Goal: Task Accomplishment & Management: Manage account settings

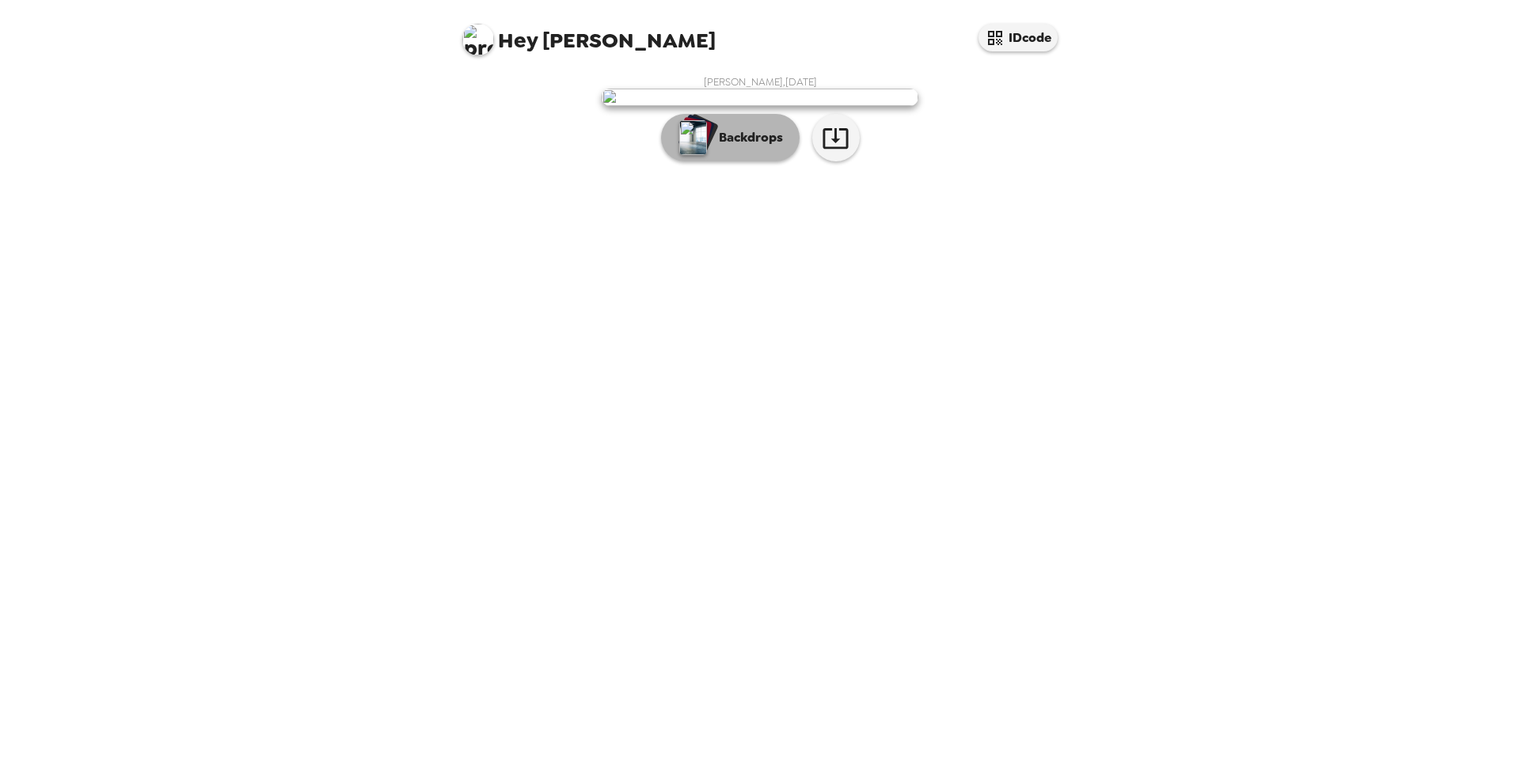
click at [731, 147] on p "Backdrops" at bounding box center [746, 138] width 72 height 19
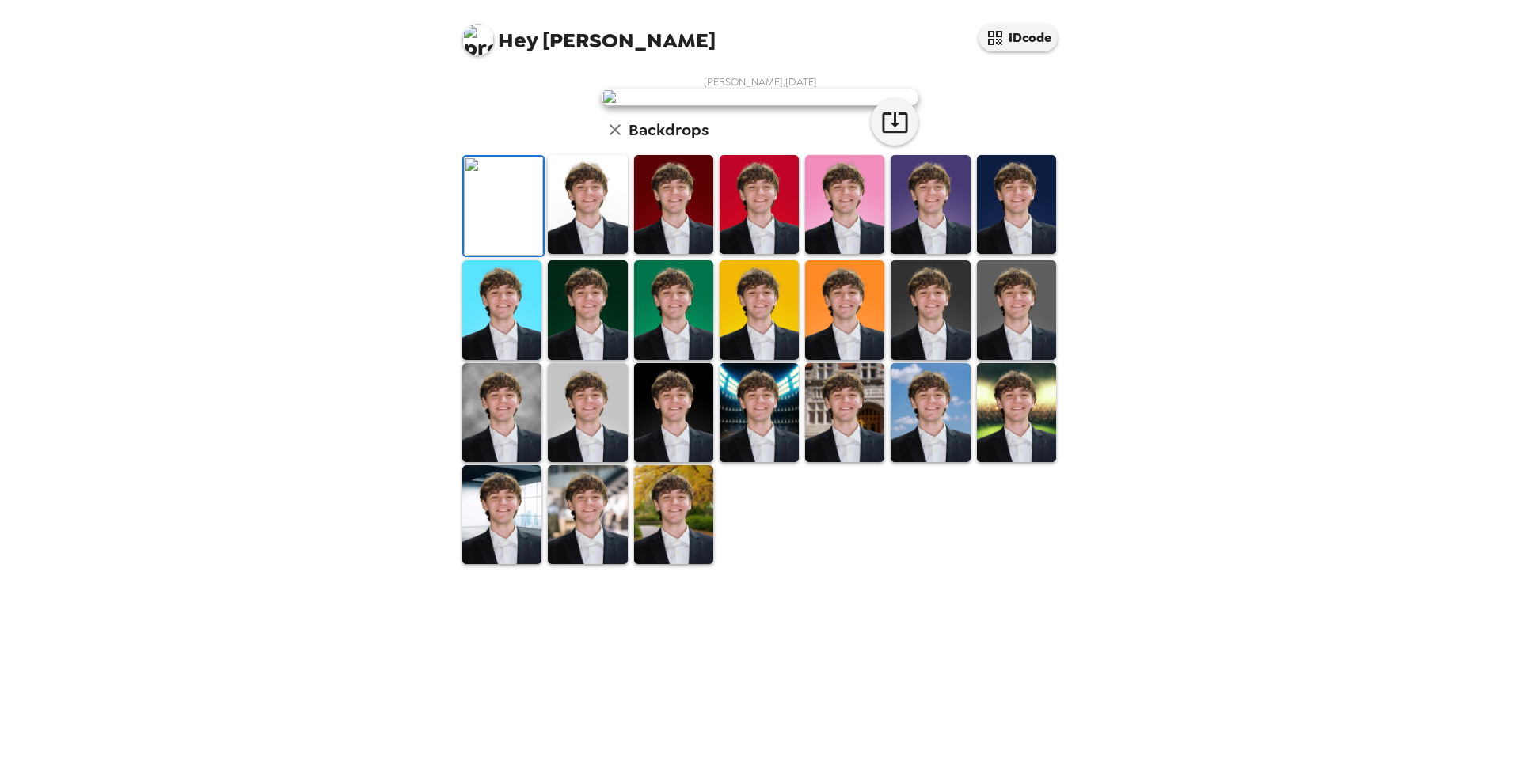
click at [581, 254] on img at bounding box center [587, 204] width 79 height 99
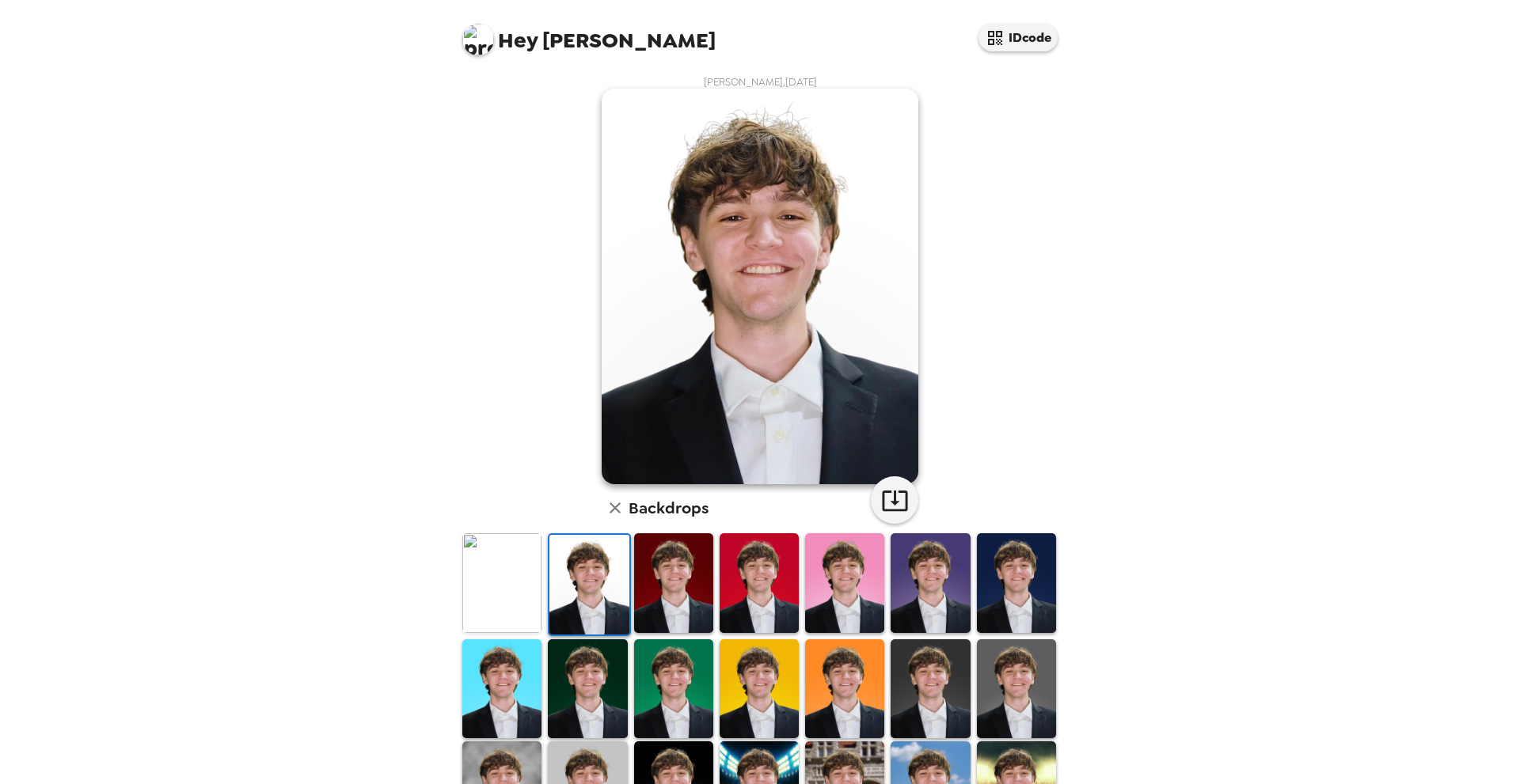
click at [521, 600] on img at bounding box center [502, 583] width 79 height 99
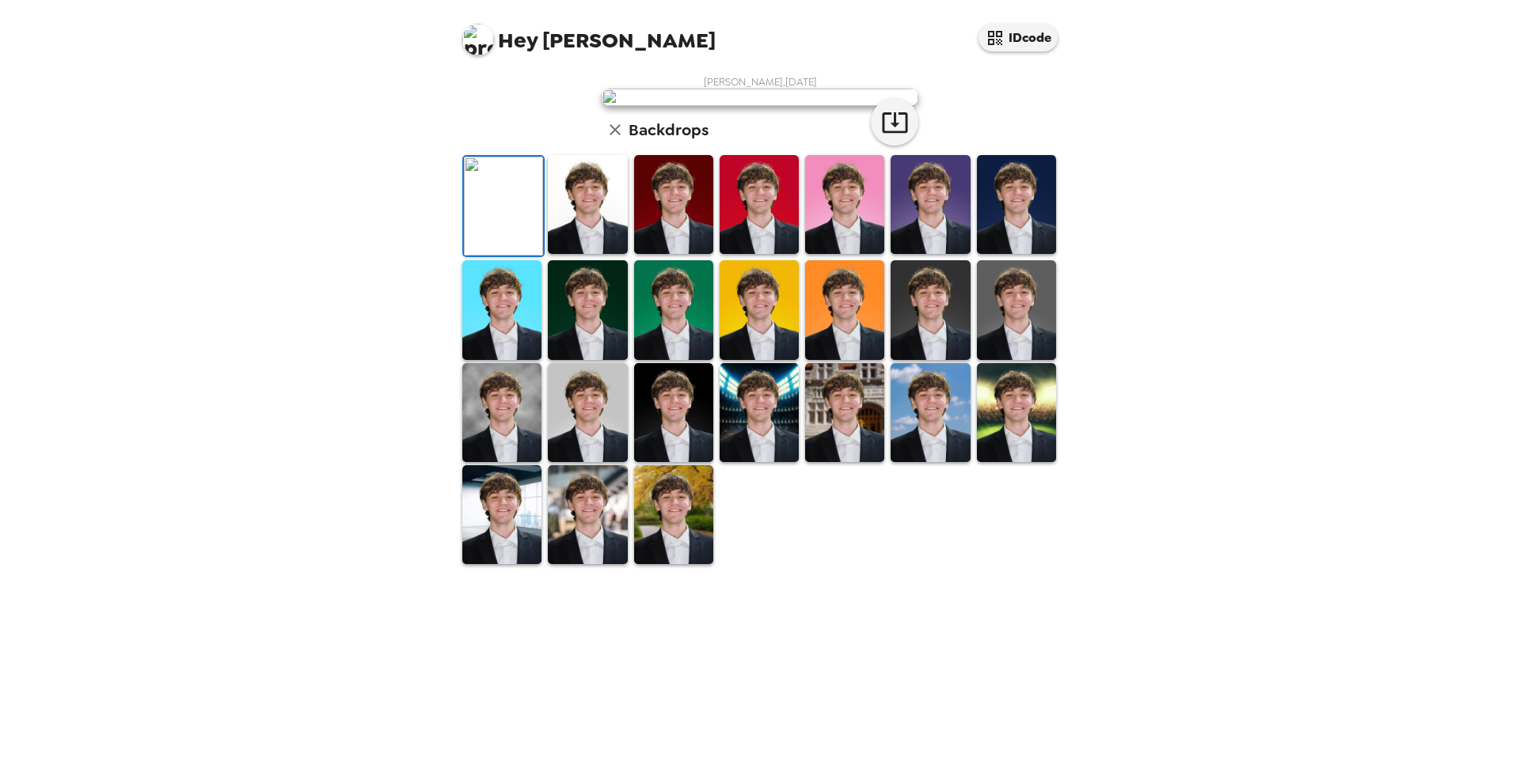
click at [768, 254] on img at bounding box center [759, 204] width 79 height 99
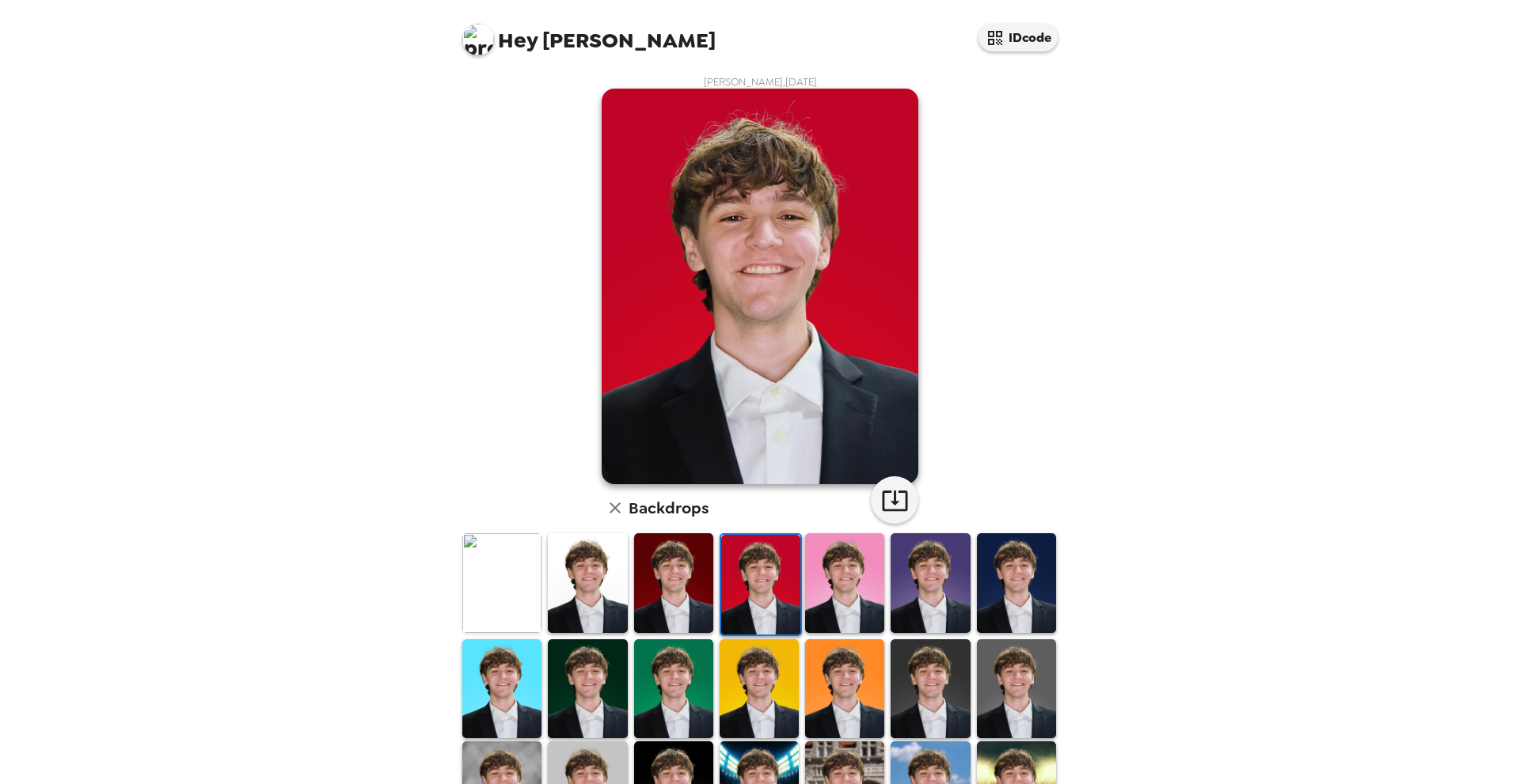
click at [584, 601] on img at bounding box center [587, 583] width 79 height 99
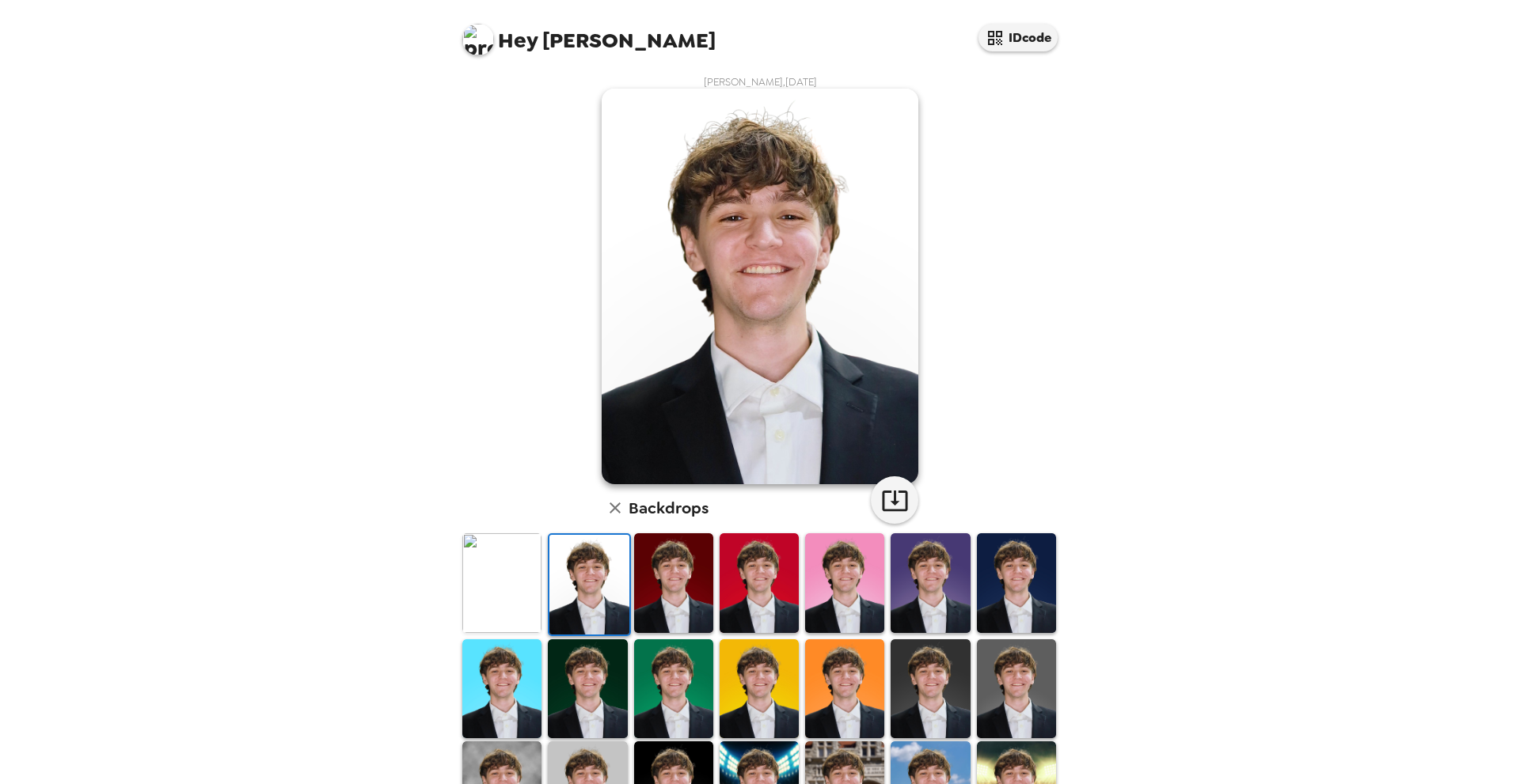
click at [525, 579] on img at bounding box center [502, 583] width 79 height 99
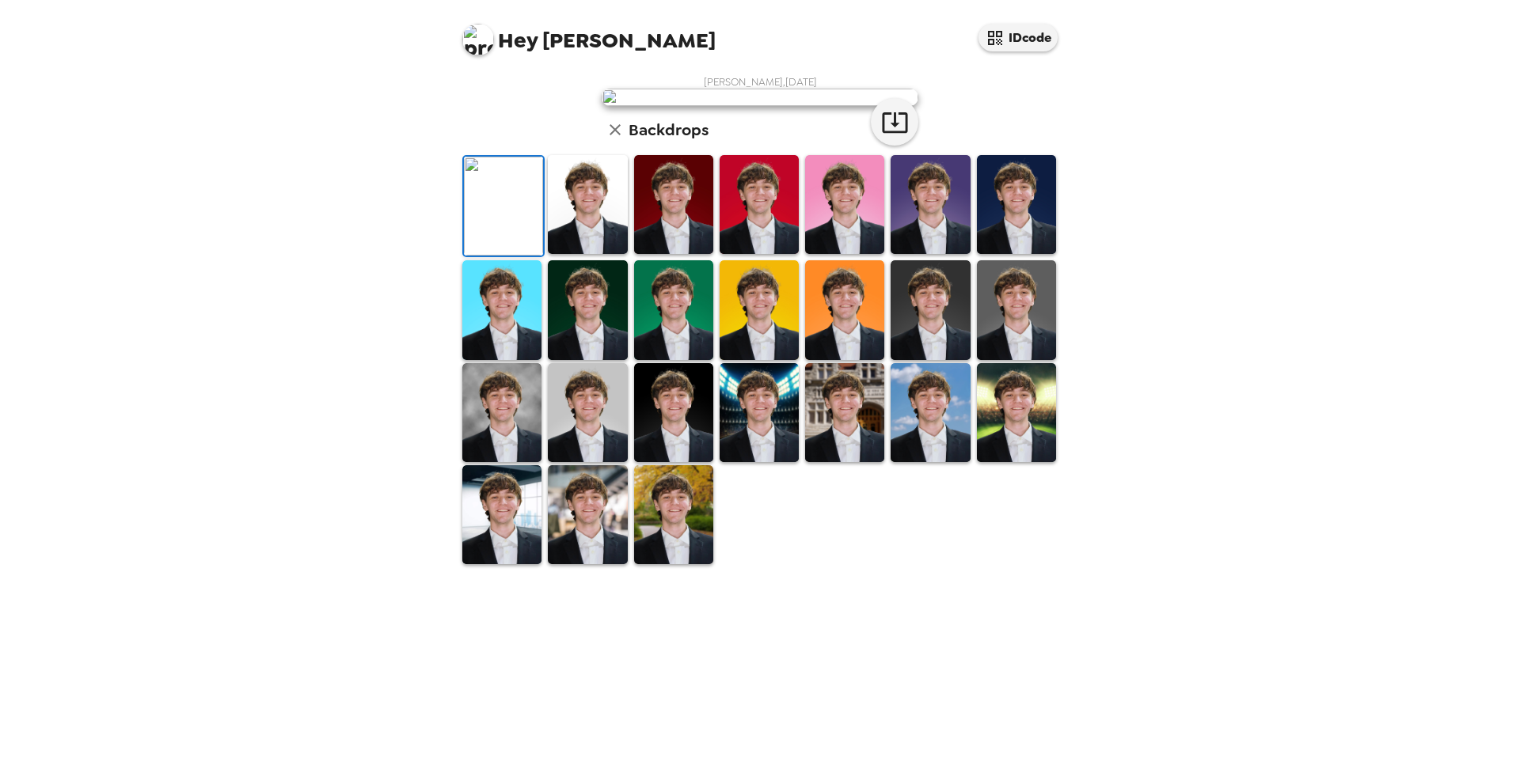
scroll to position [159, 0]
click at [751, 462] on img at bounding box center [759, 413] width 79 height 99
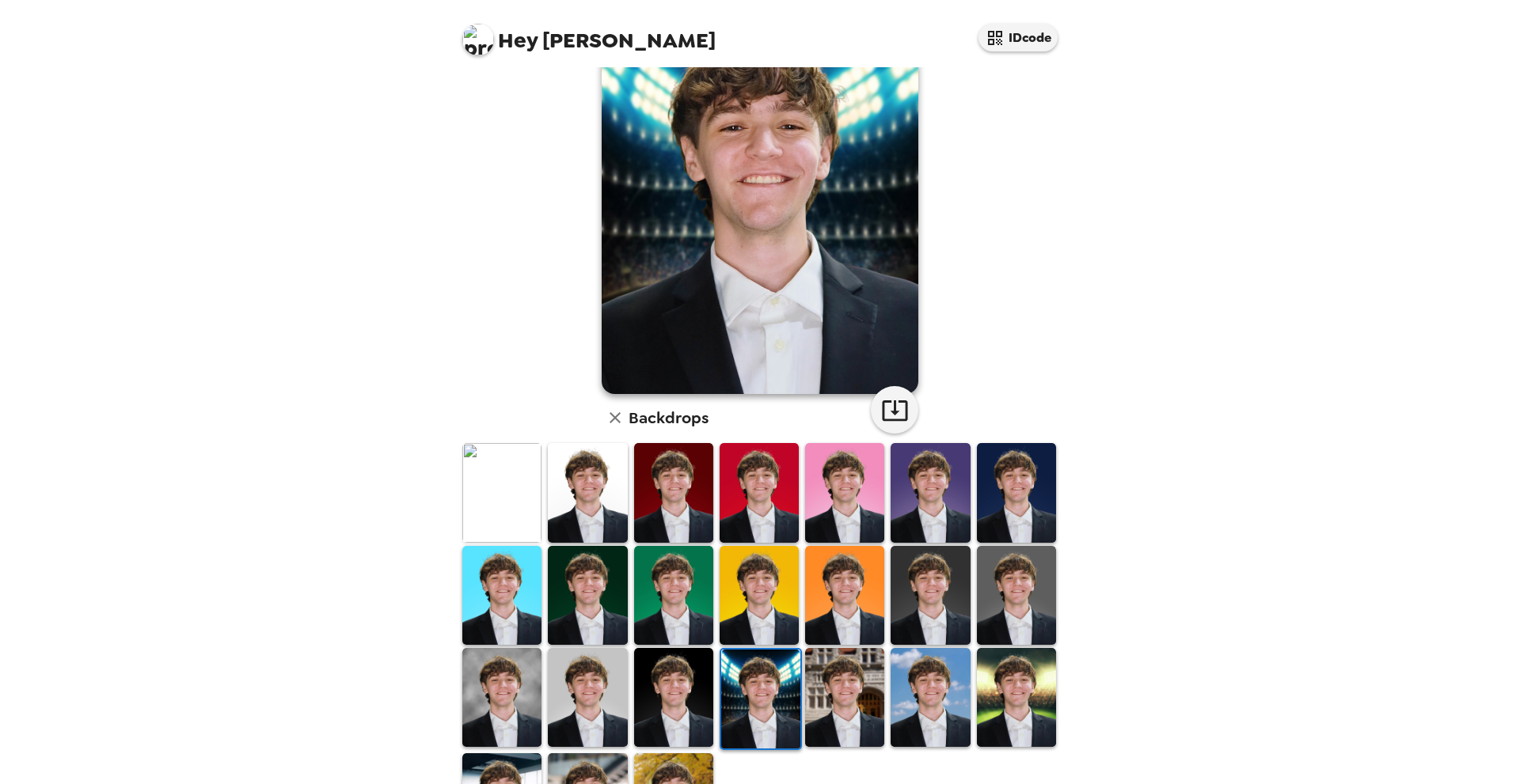
scroll to position [79, 0]
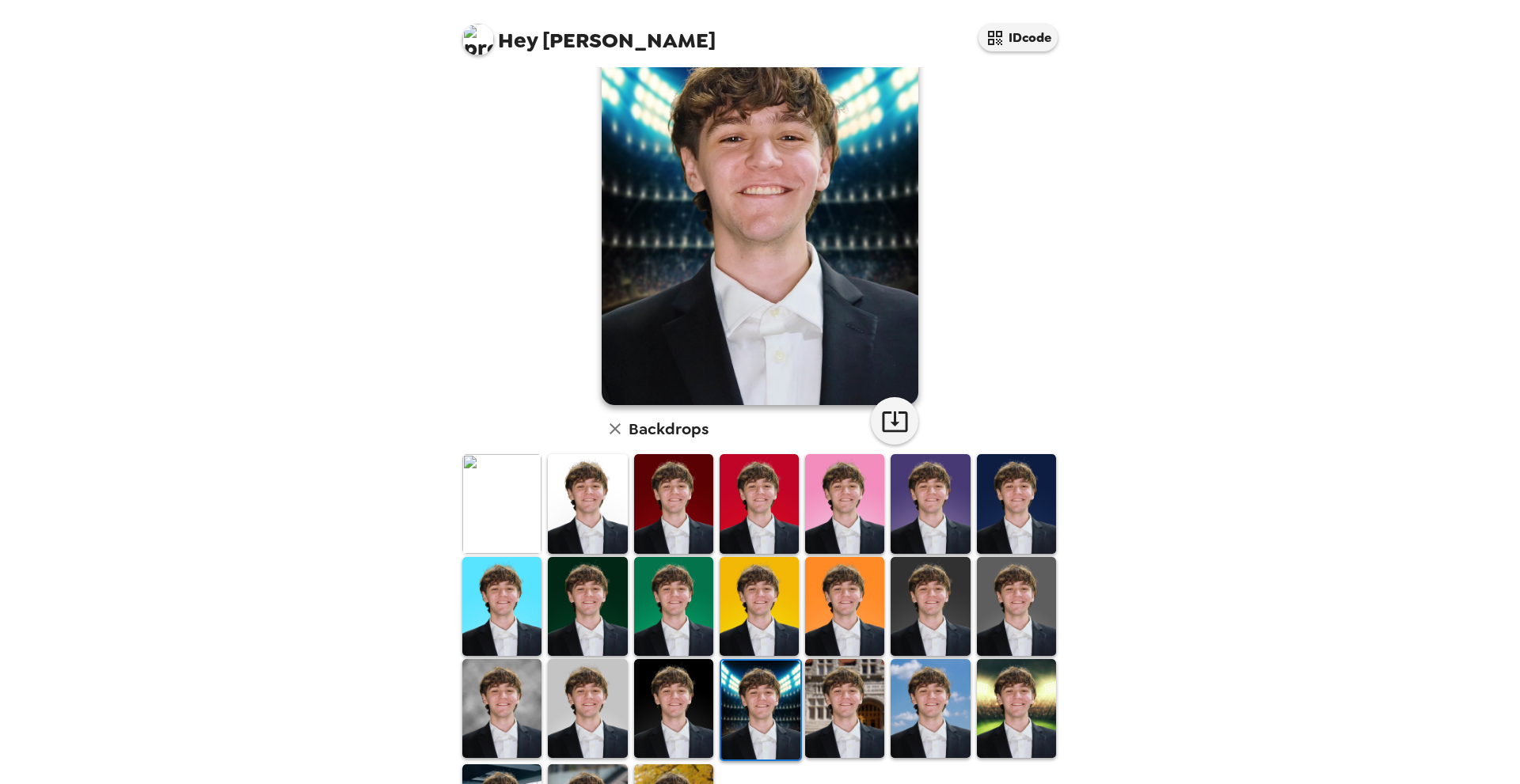
click at [598, 703] on img at bounding box center [587, 709] width 79 height 99
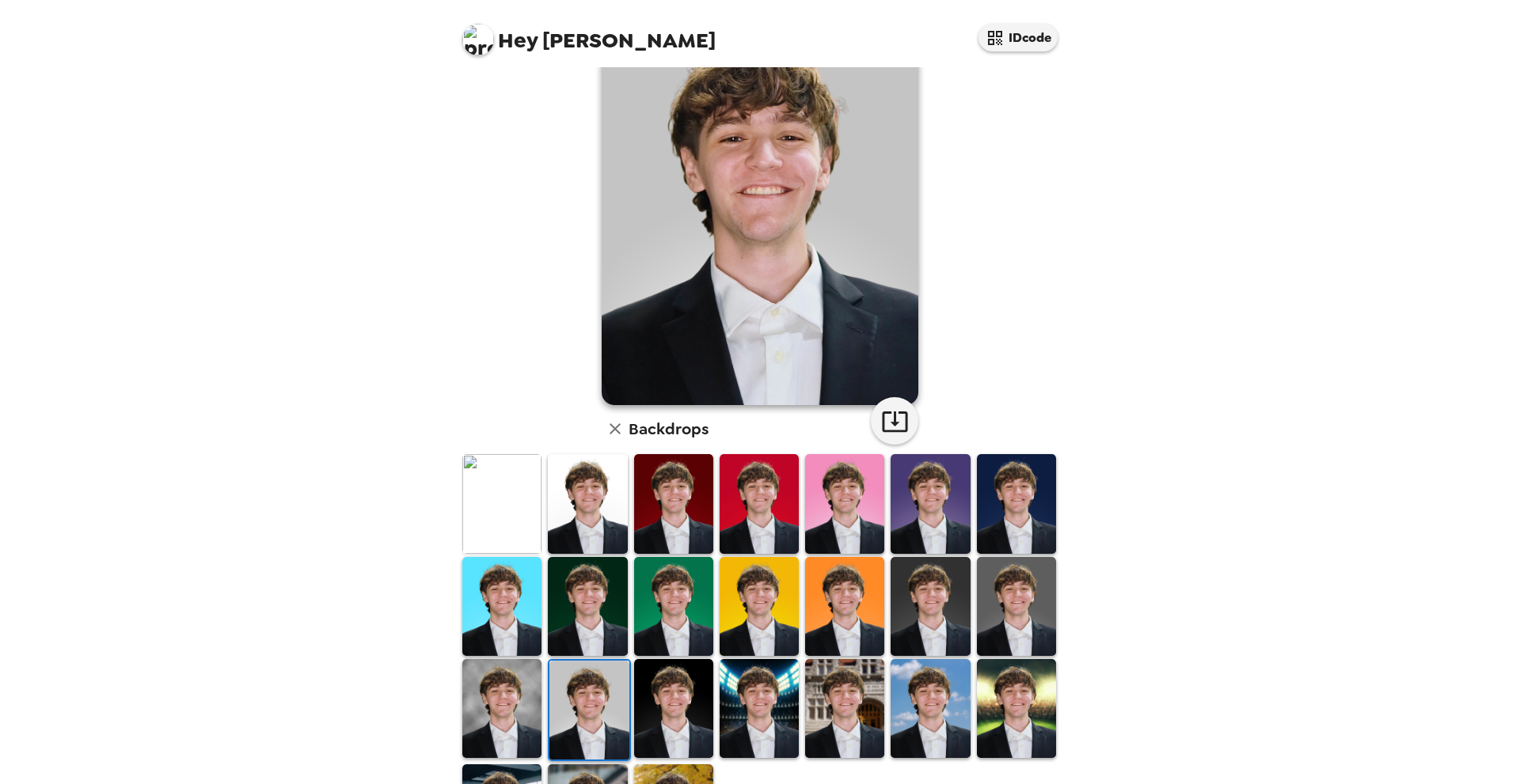
click at [473, 707] on img at bounding box center [502, 709] width 79 height 99
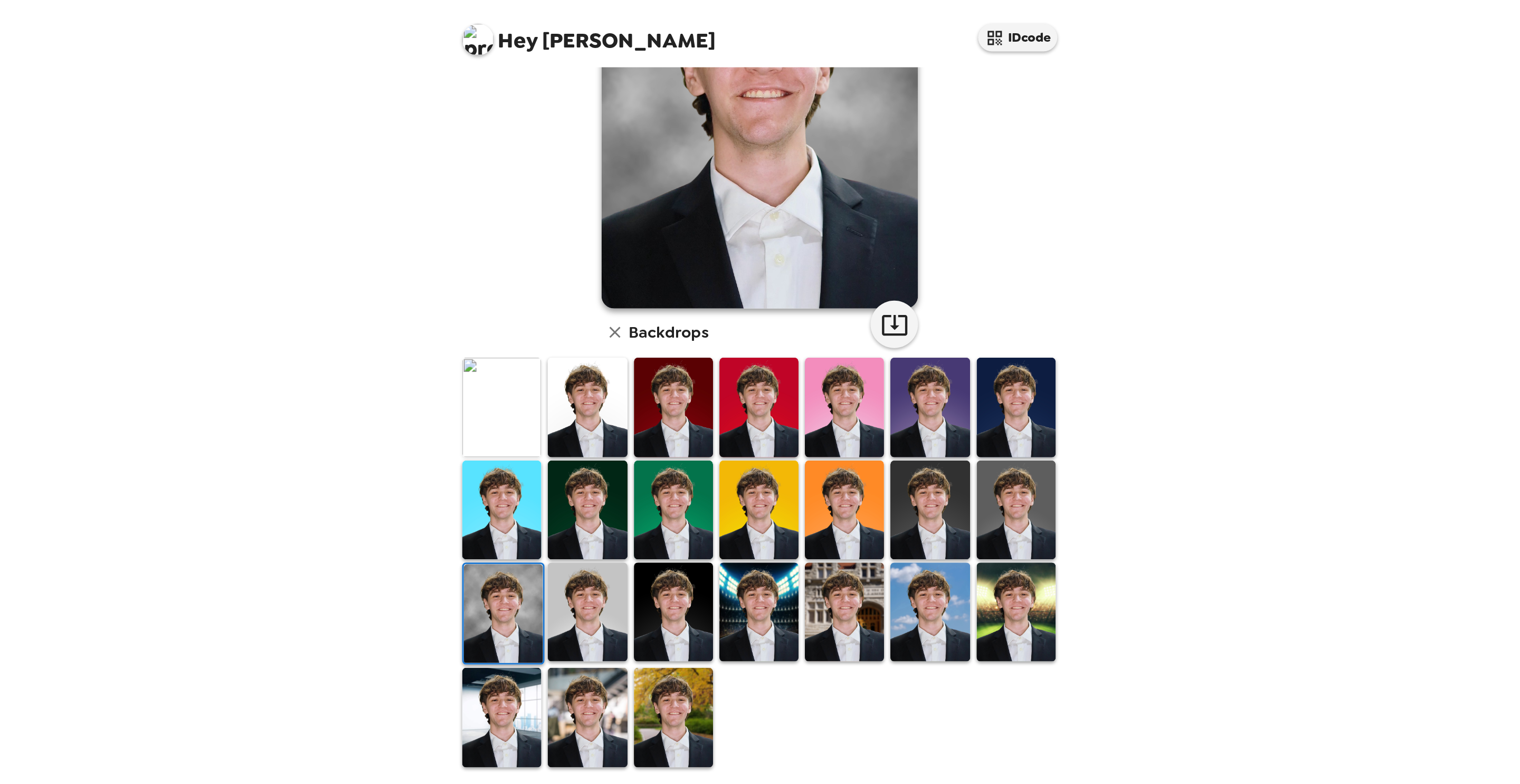
scroll to position [0, 0]
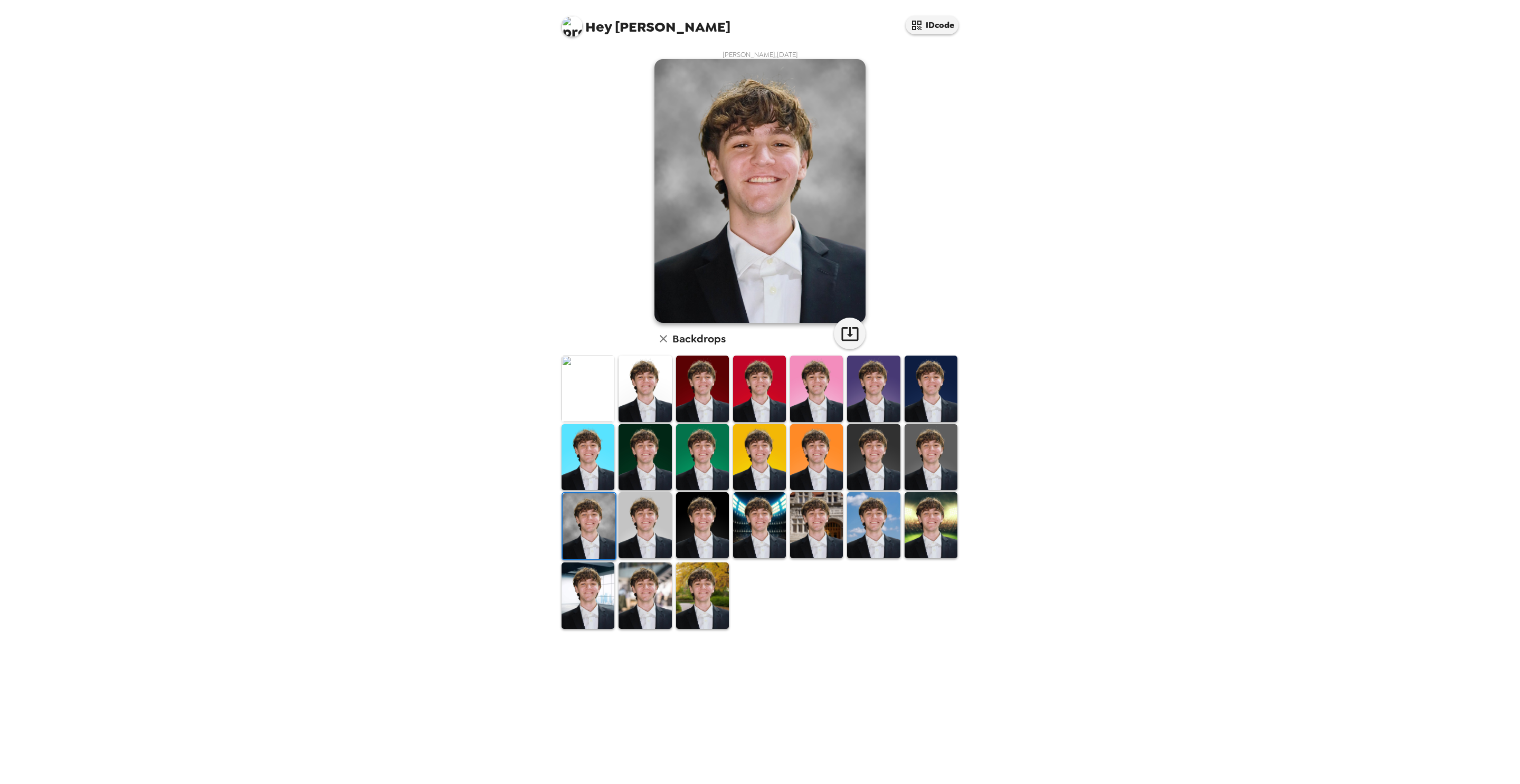
click at [933, 383] on img at bounding box center [931, 388] width 53 height 66
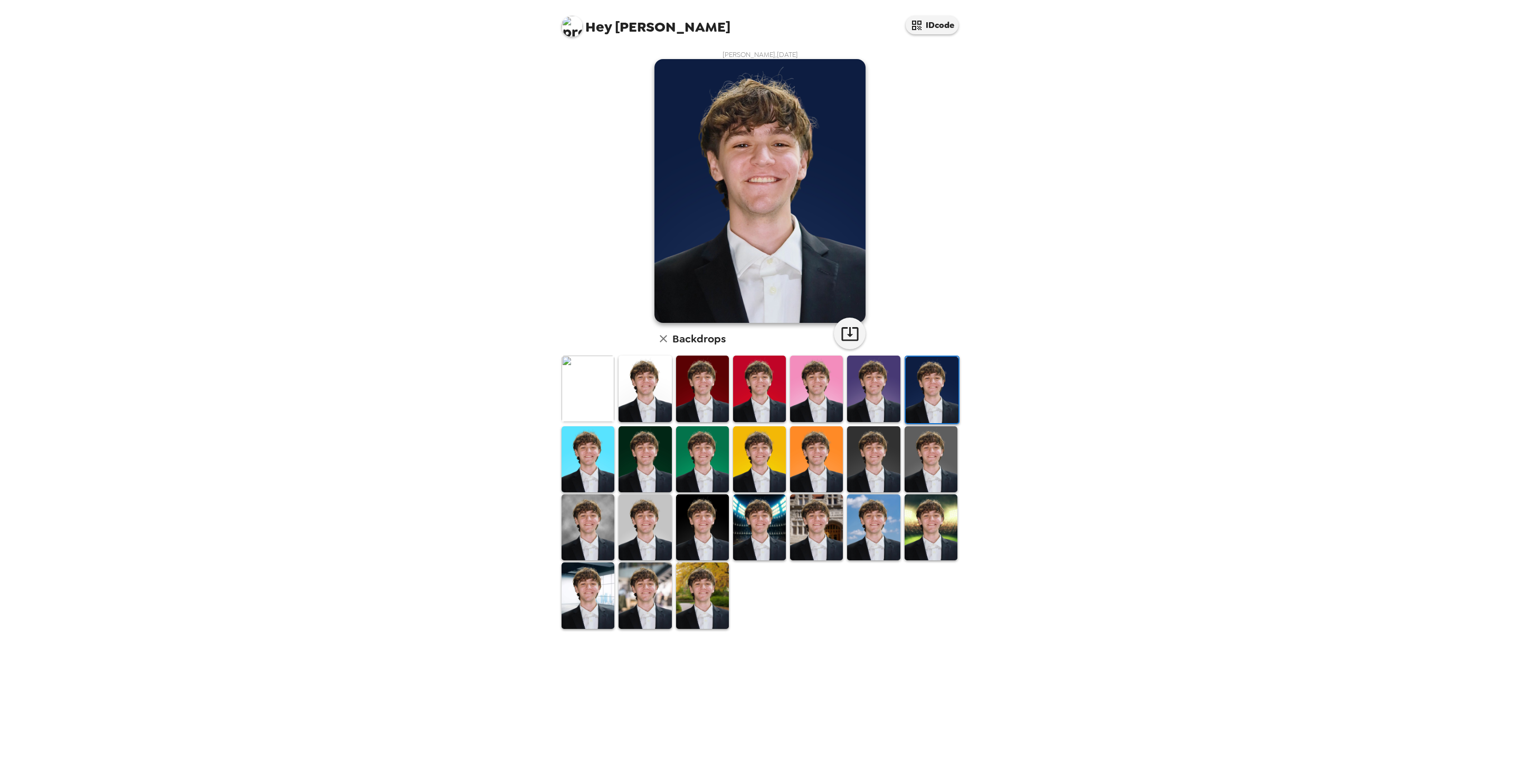
click at [550, 445] on div "[PERSON_NAME] , [DATE] Backdrops" at bounding box center [760, 339] width 422 height 590
click at [589, 452] on img at bounding box center [588, 459] width 53 height 66
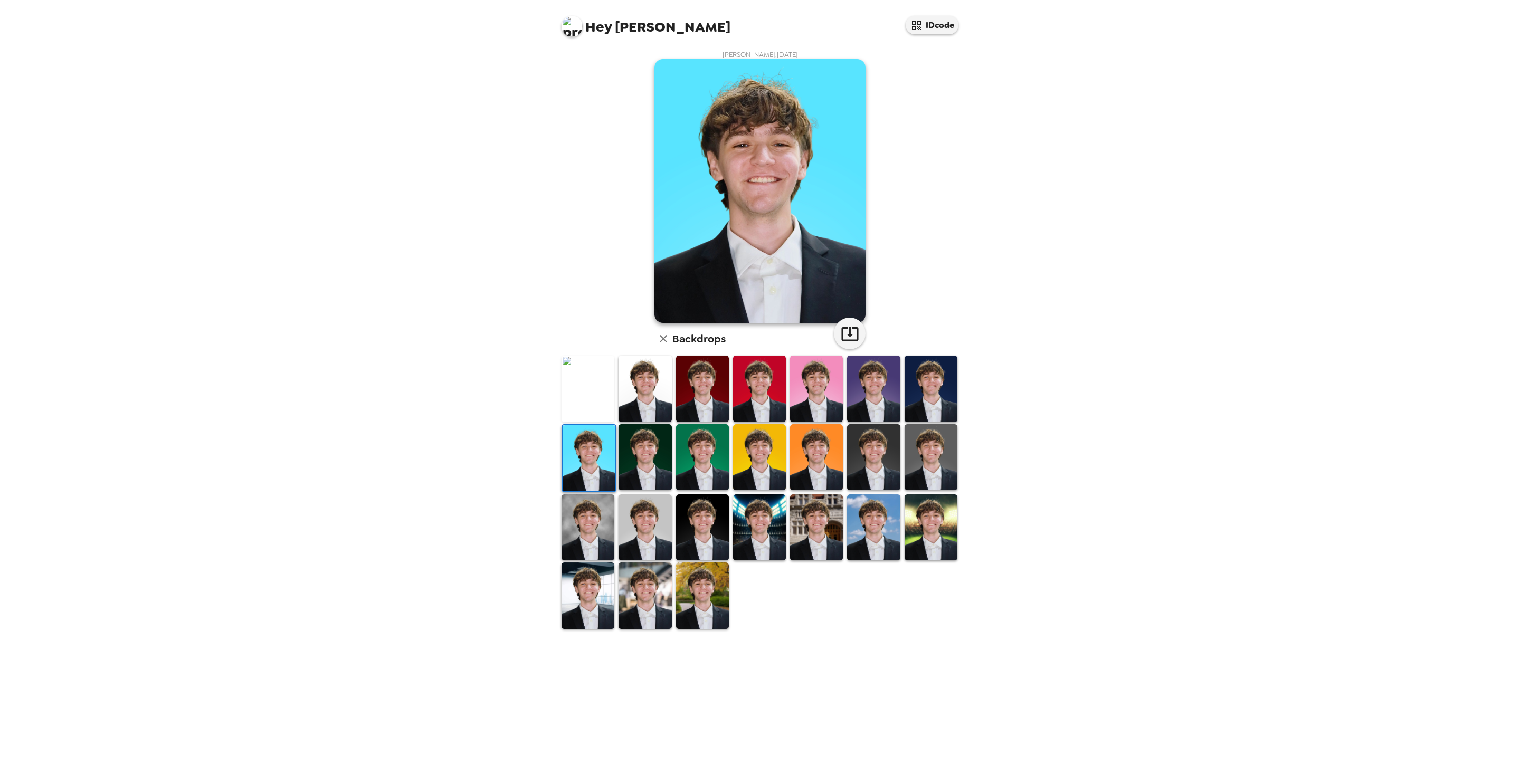
click at [617, 385] on div at bounding box center [645, 388] width 57 height 68
click at [697, 385] on img at bounding box center [702, 388] width 53 height 66
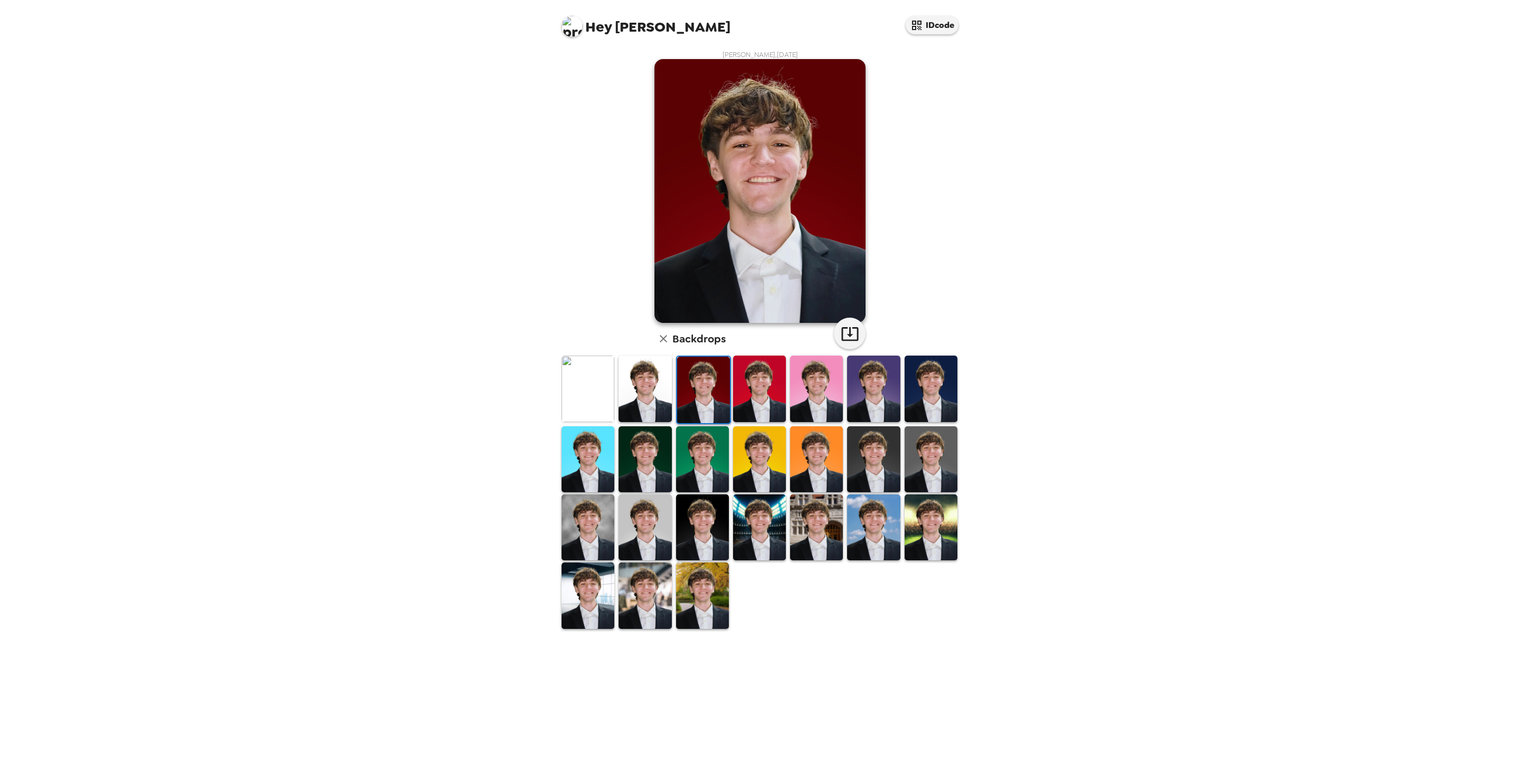
click at [789, 387] on div at bounding box center [816, 390] width 57 height 70
click at [868, 395] on img at bounding box center [873, 388] width 53 height 66
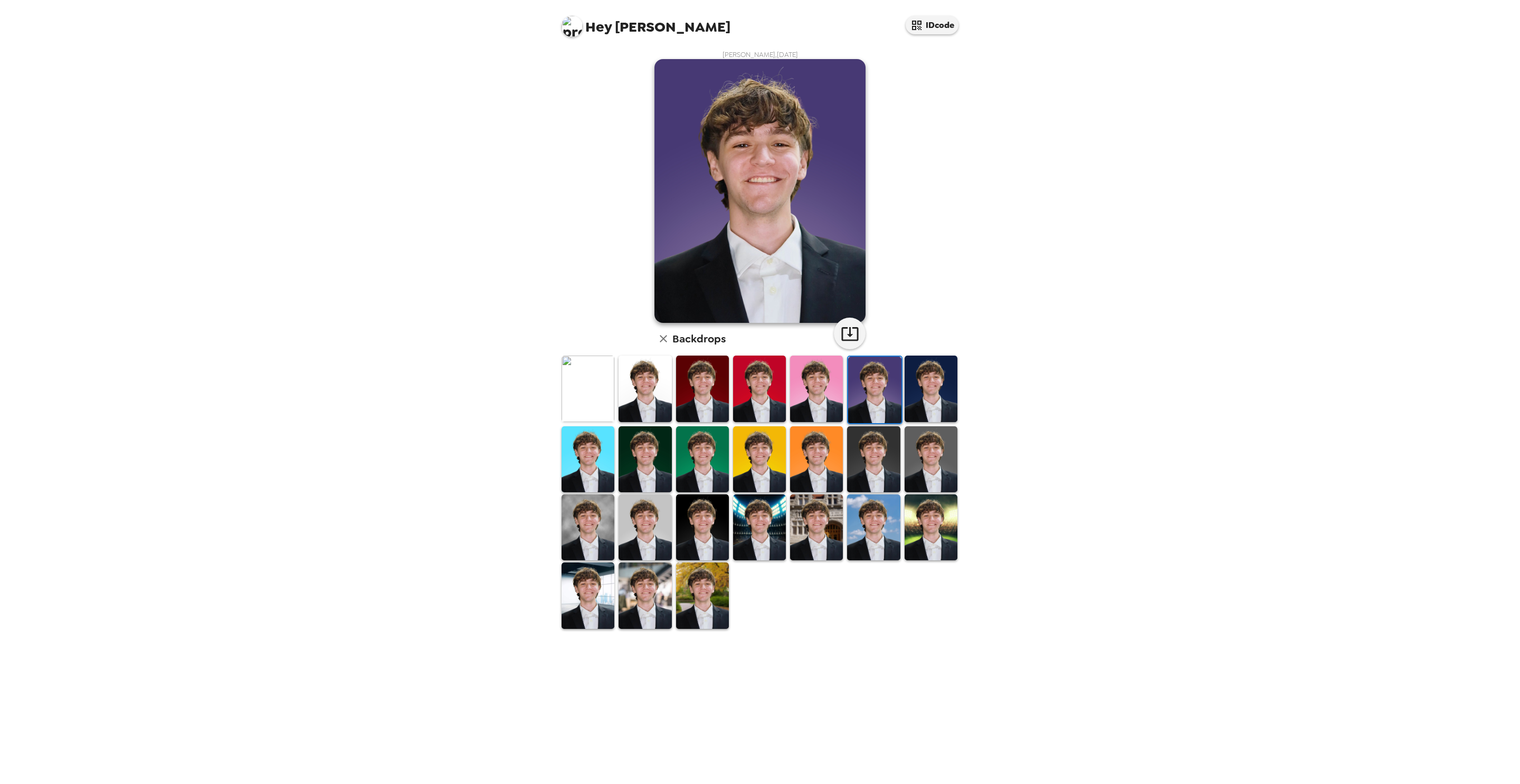
click at [936, 451] on img at bounding box center [931, 459] width 53 height 66
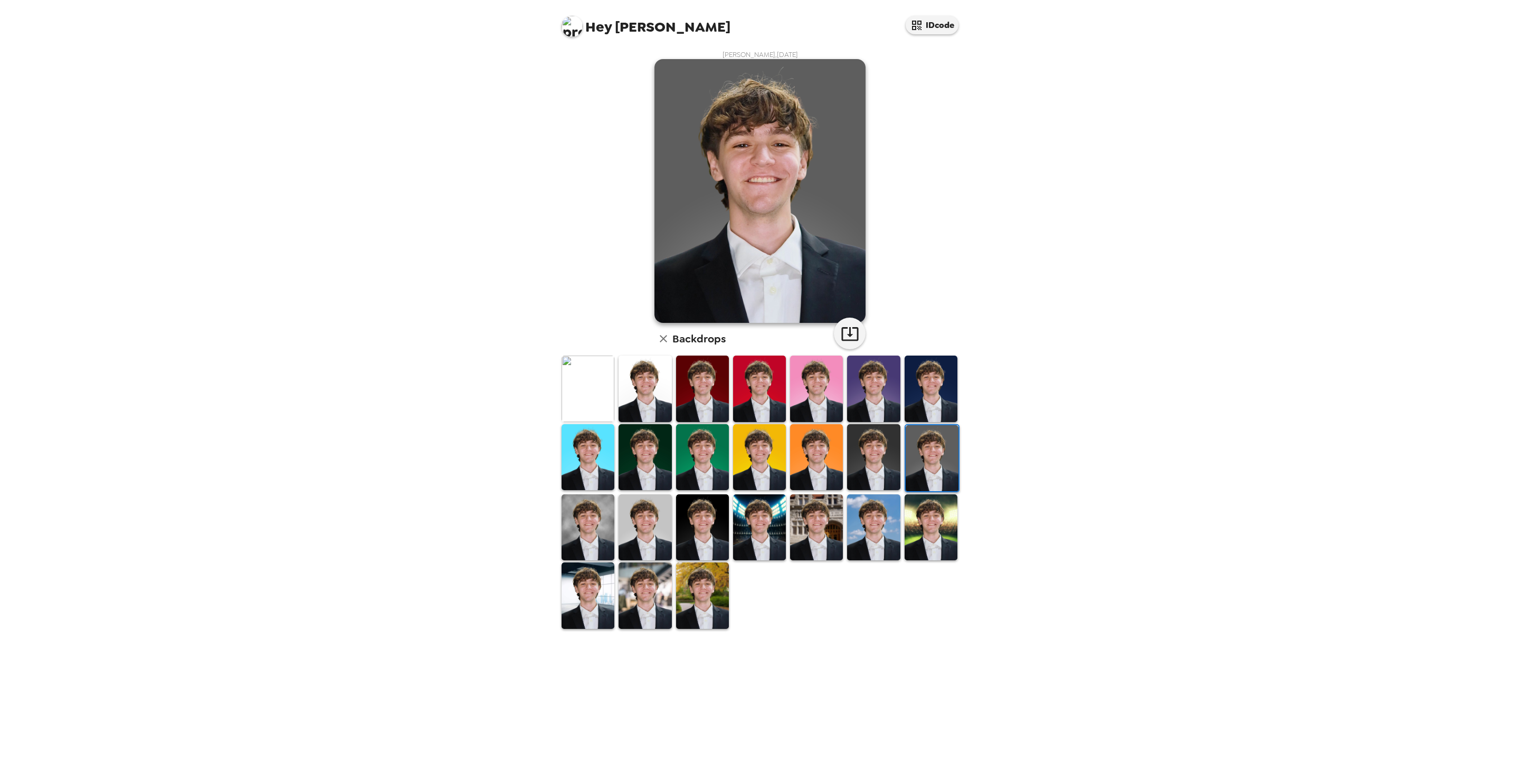
click at [592, 508] on img at bounding box center [588, 527] width 53 height 66
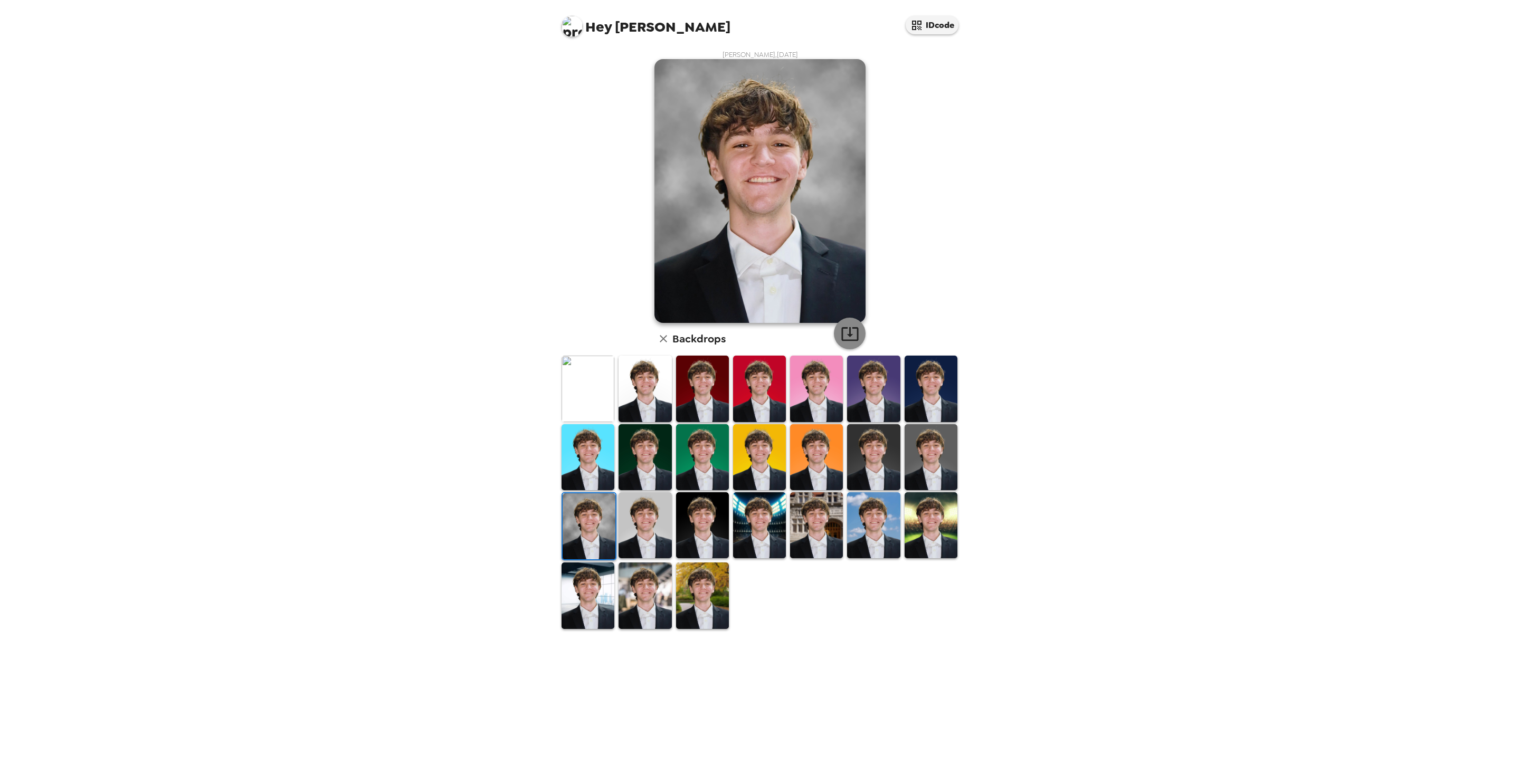
click at [854, 336] on icon "button" at bounding box center [850, 334] width 18 height 18
